Goal: Information Seeking & Learning: Check status

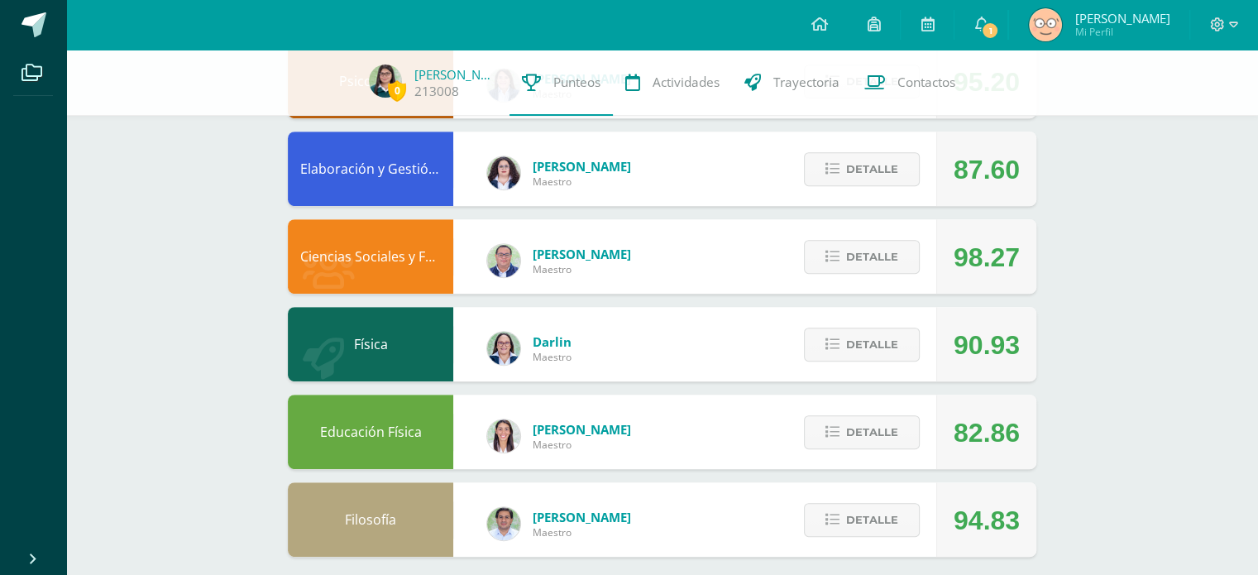
scroll to position [758, 0]
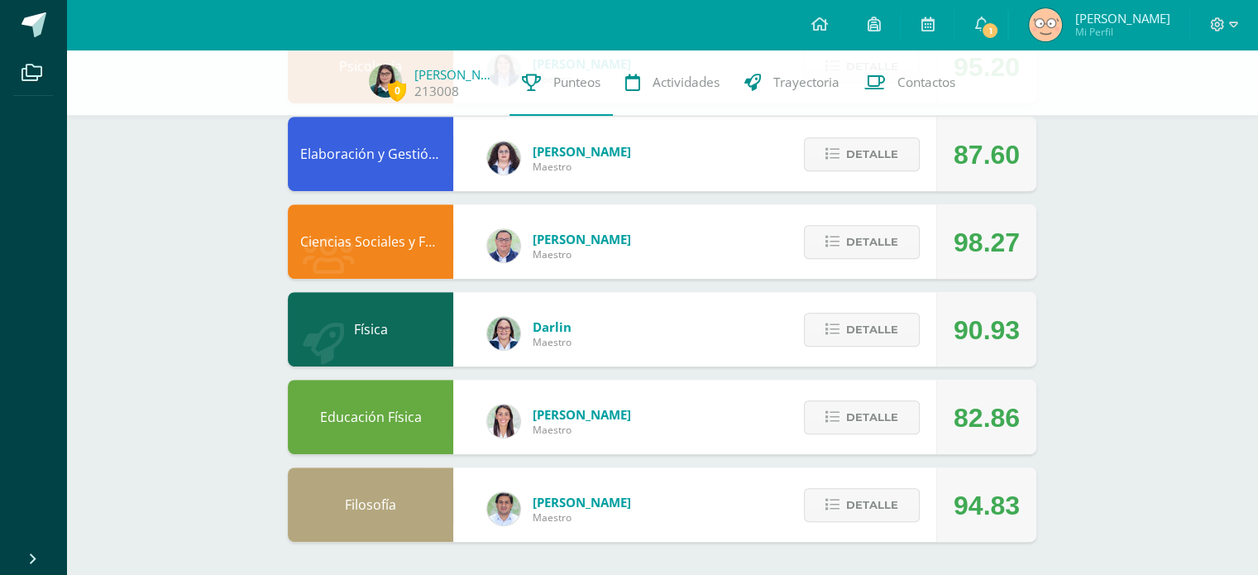
click at [874, 307] on div "Detalle" at bounding box center [857, 329] width 157 height 74
click at [875, 312] on div "Detalle" at bounding box center [857, 329] width 157 height 74
click at [882, 316] on span "Detalle" at bounding box center [872, 329] width 52 height 31
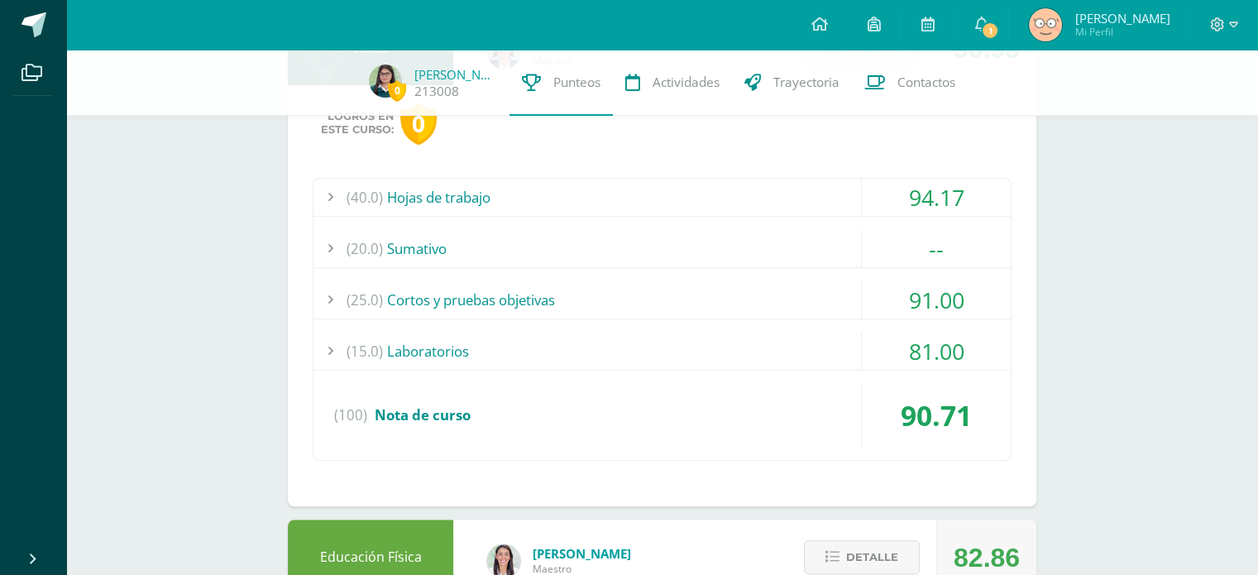
scroll to position [1042, 0]
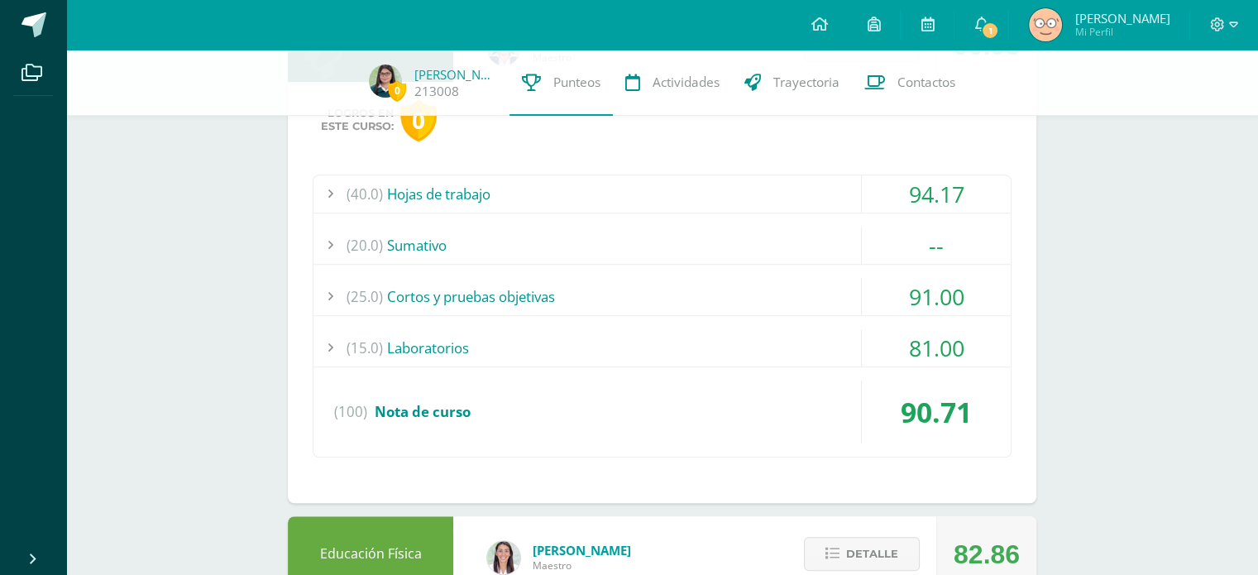
click at [642, 178] on div "(40.0) Hojas de trabajo" at bounding box center [661, 193] width 697 height 37
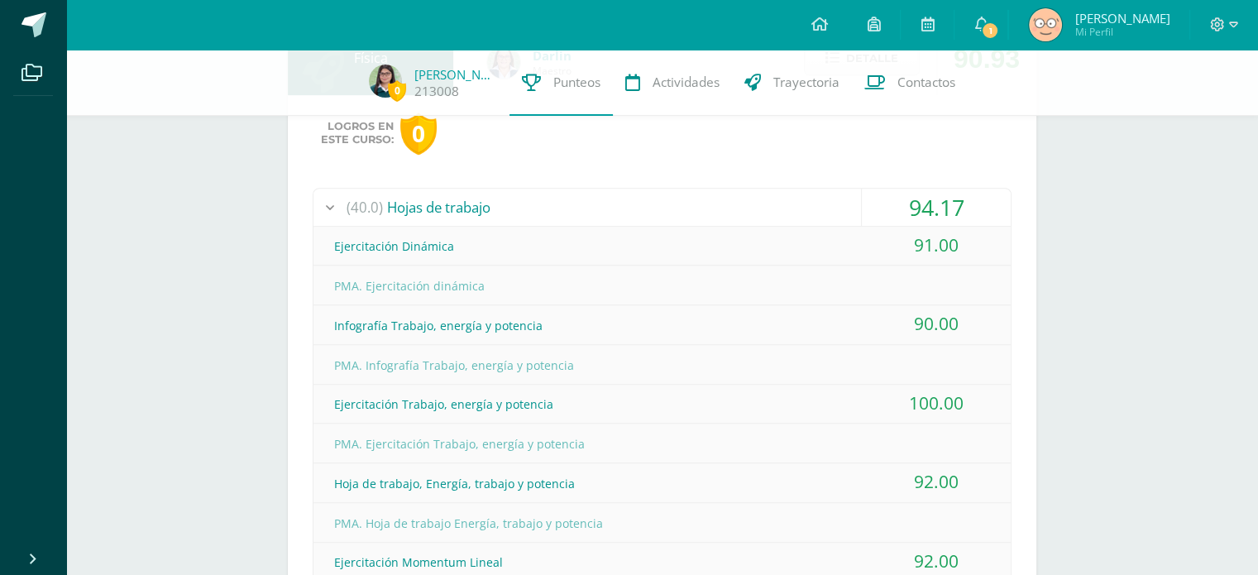
scroll to position [1029, 0]
click at [621, 184] on div "Logros en este curso: 0 (40.0) Hojas de trabajo 94.17 Ejercitación Dinámica" at bounding box center [662, 542] width 748 height 895
click at [623, 198] on div "(40.0) Hojas de trabajo" at bounding box center [661, 207] width 697 height 37
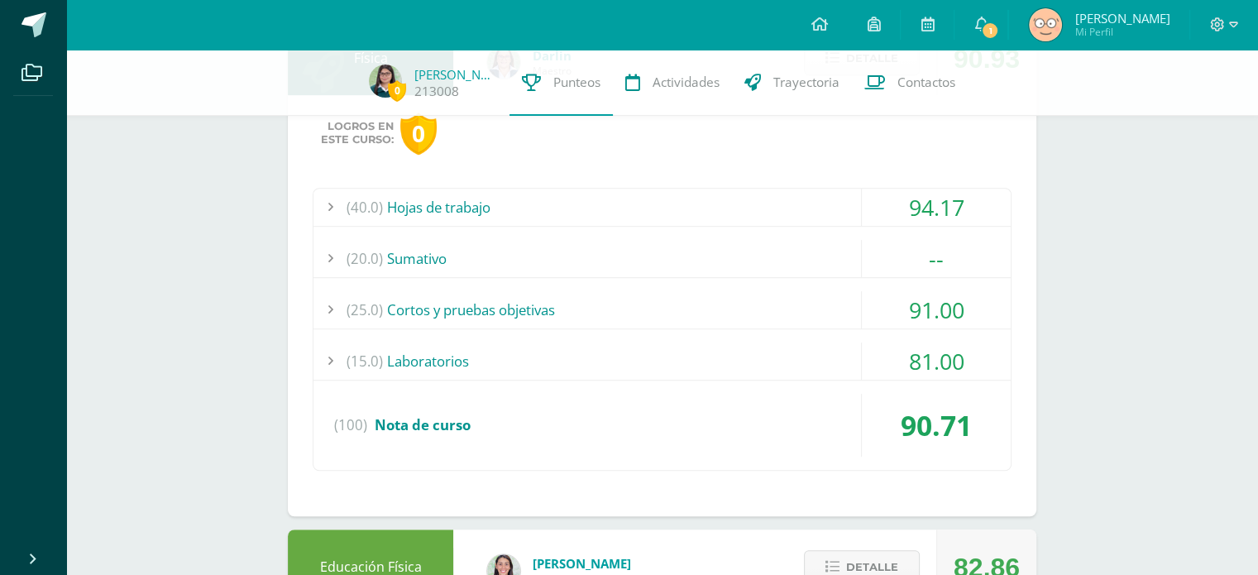
click at [563, 297] on div "(25.0) Cortos y pruebas objetivas" at bounding box center [661, 309] width 697 height 37
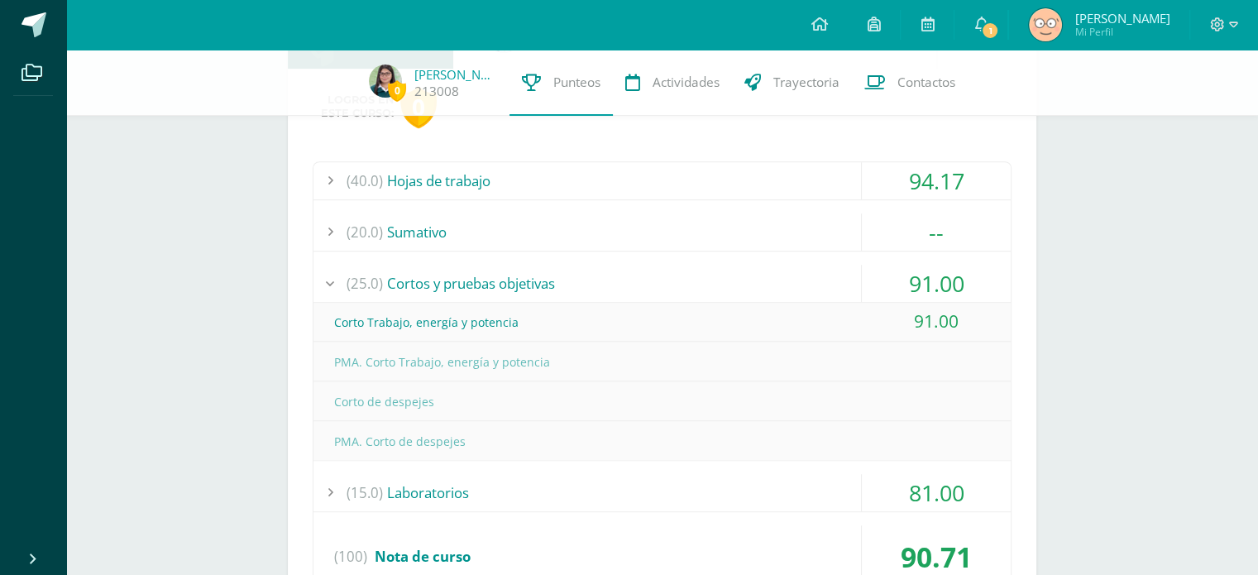
scroll to position [1060, 0]
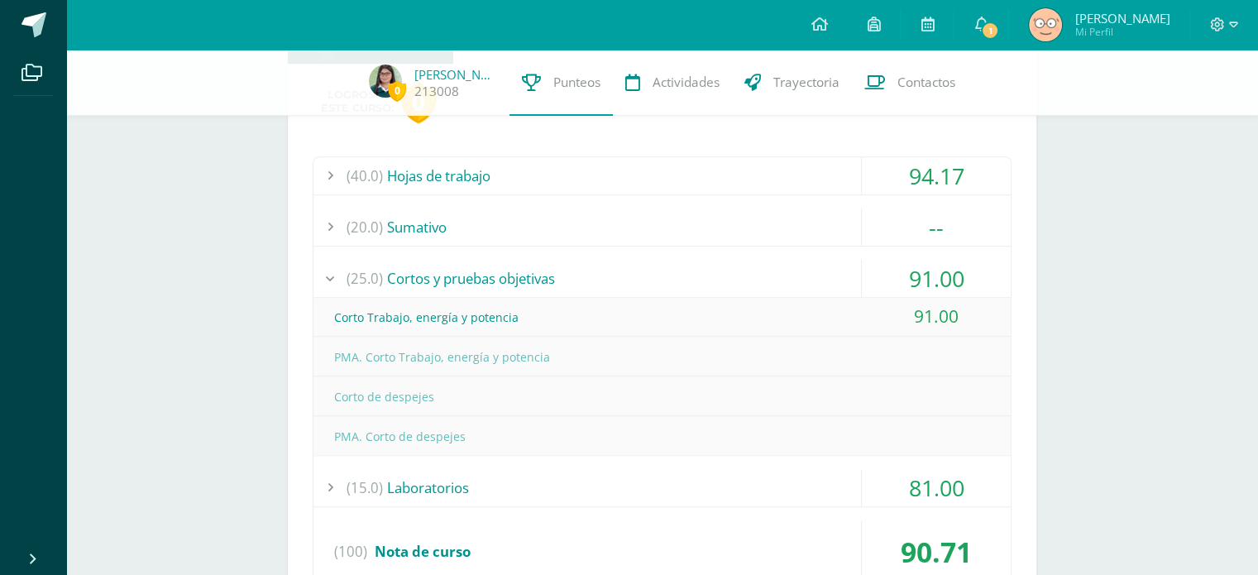
click at [519, 227] on div "(20.0) [GEOGRAPHIC_DATA]" at bounding box center [661, 226] width 697 height 37
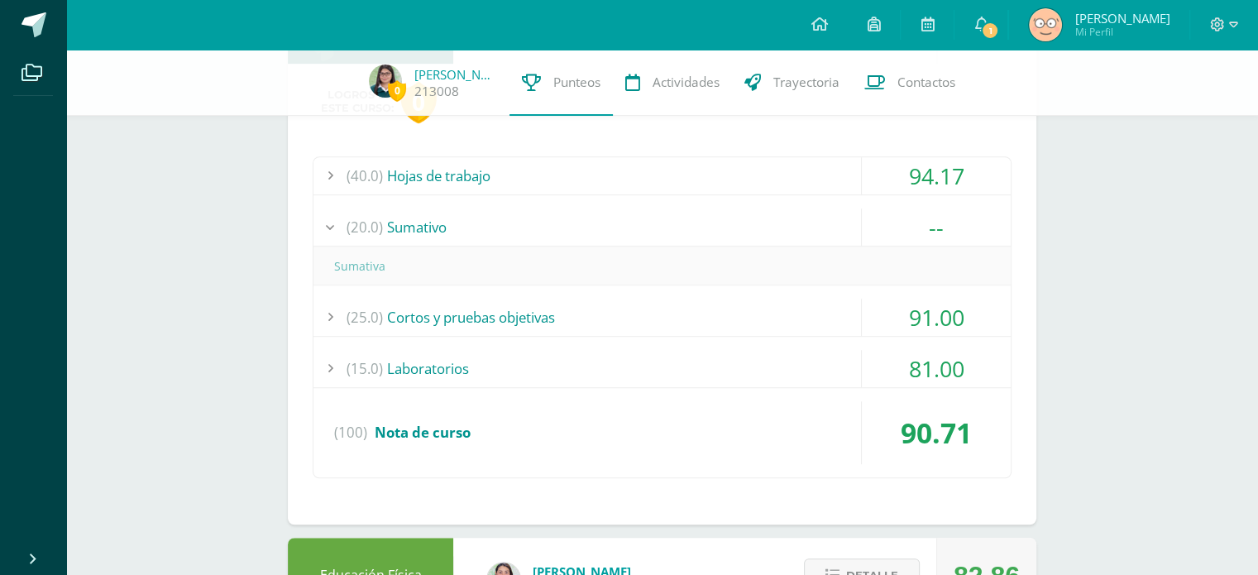
click at [519, 227] on div "(20.0) [GEOGRAPHIC_DATA]" at bounding box center [661, 226] width 697 height 37
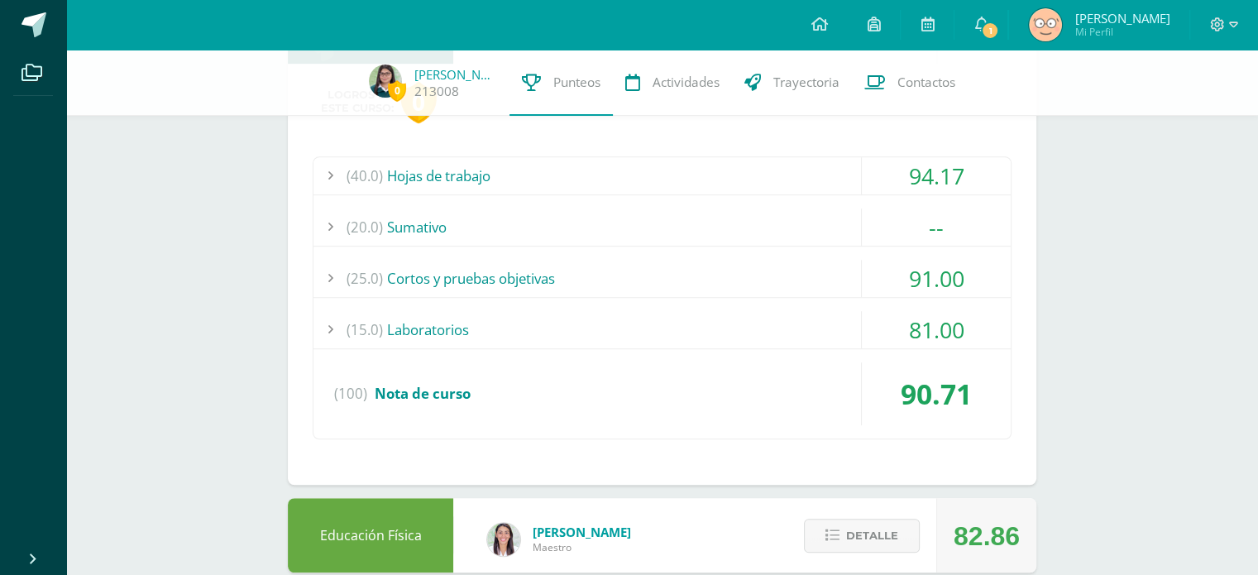
click at [779, 330] on div "(15.0) Laboratorios" at bounding box center [661, 329] width 697 height 37
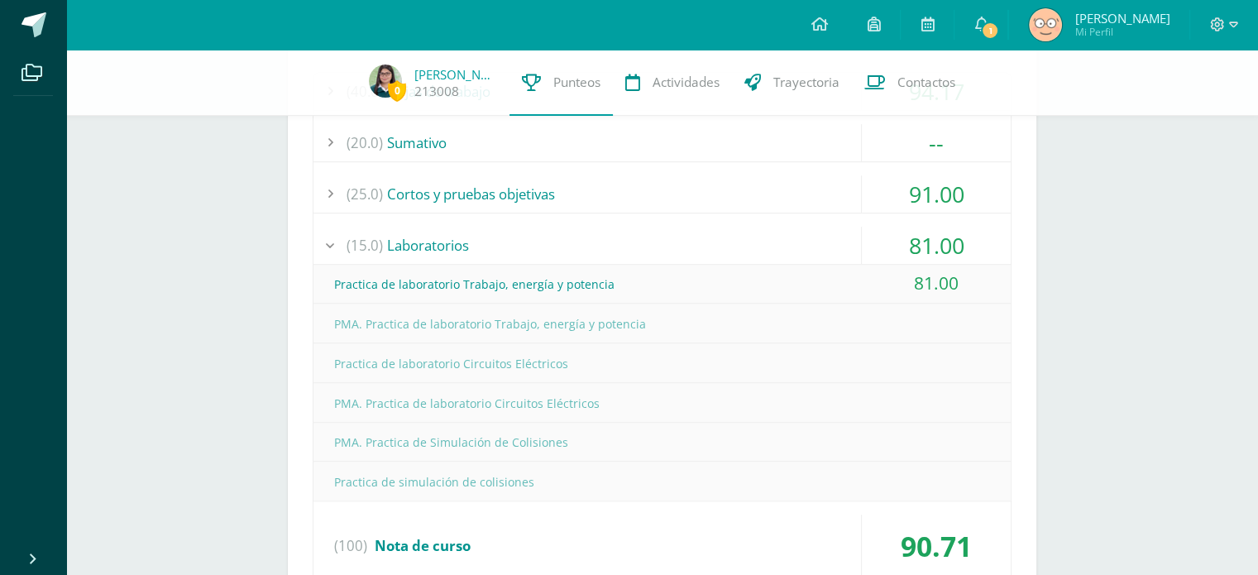
scroll to position [1145, 0]
click at [741, 245] on div "(15.0) Laboratorios" at bounding box center [661, 245] width 697 height 37
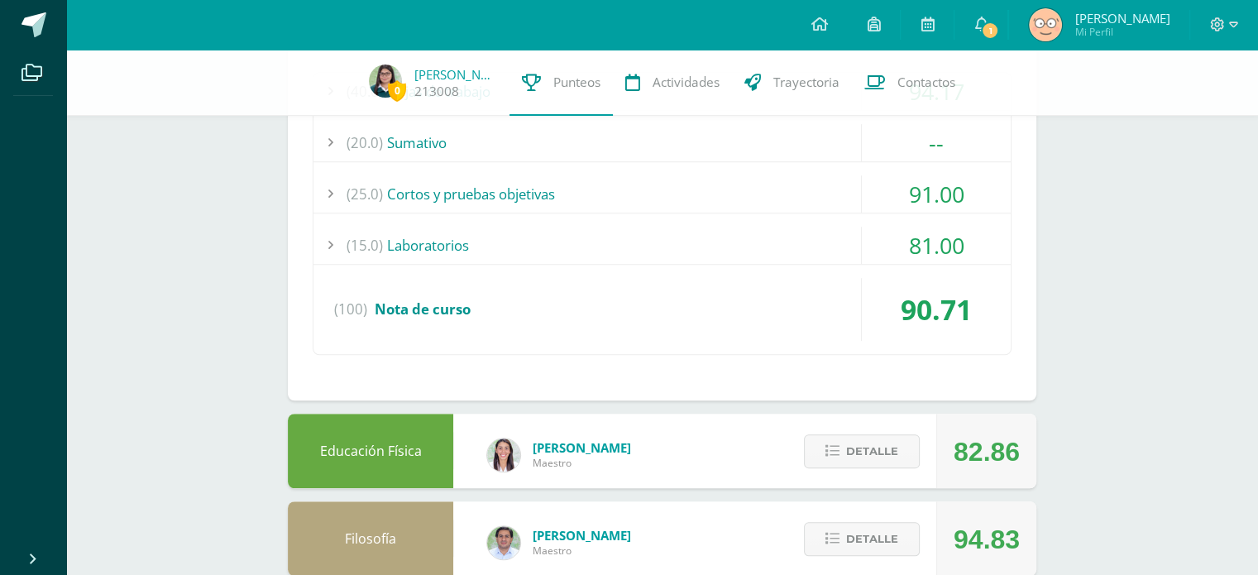
click at [741, 245] on div "(15.0) Laboratorios" at bounding box center [661, 245] width 697 height 37
